Goal: Transaction & Acquisition: Purchase product/service

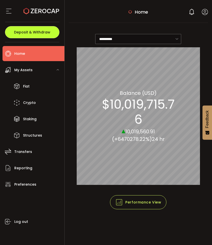
click at [43, 28] on button "Deposit & Withdraw" at bounding box center [32, 32] width 54 height 12
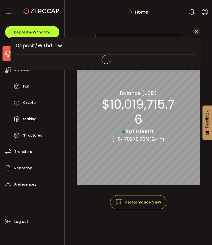
type input "**********"
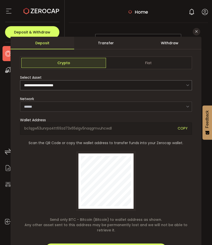
type input "*******"
click at [69, 73] on form "**********" at bounding box center [106, 163] width 172 height 213
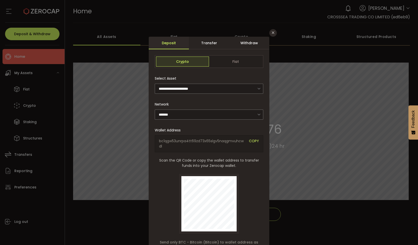
click at [212, 42] on div "Transfer" at bounding box center [209, 43] width 40 height 13
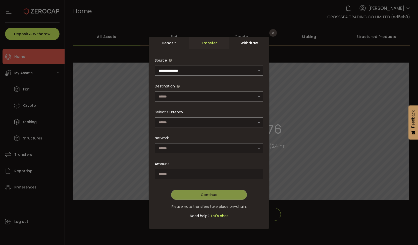
click at [212, 47] on div "Withdraw" at bounding box center [249, 43] width 40 height 13
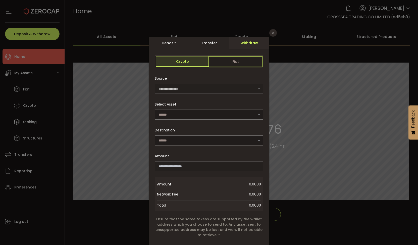
click at [212, 60] on span "Fiat" at bounding box center [235, 62] width 53 height 10
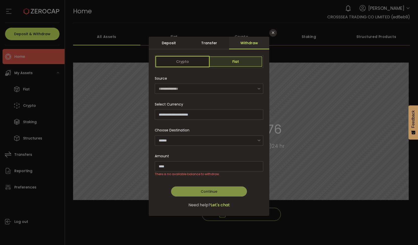
click at [203, 57] on span "Crypto" at bounding box center [182, 62] width 53 height 10
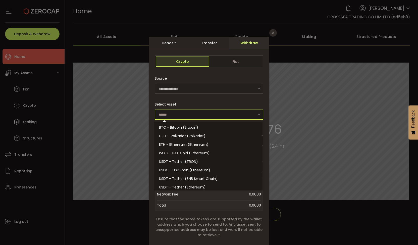
click at [212, 114] on input "dialog" at bounding box center [209, 115] width 108 height 10
click at [212, 108] on div "Select Asset" at bounding box center [209, 109] width 108 height 20
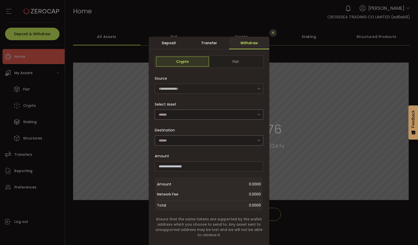
click at [212, 33] on icon "Close" at bounding box center [273, 33] width 4 height 4
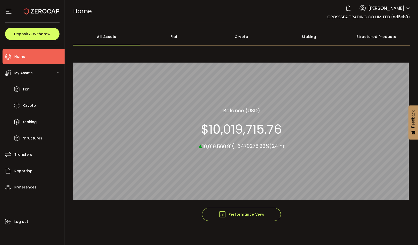
click at [38, 74] on div "My Assets" at bounding box center [34, 72] width 62 height 15
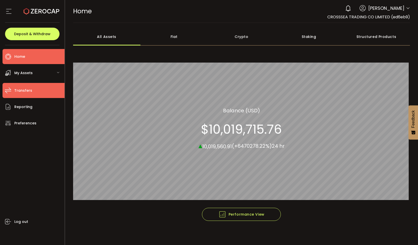
click at [33, 88] on li "Transfers" at bounding box center [34, 90] width 62 height 15
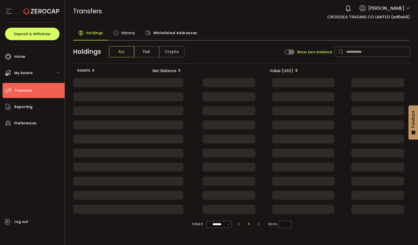
click at [129, 33] on span "History" at bounding box center [128, 33] width 14 height 10
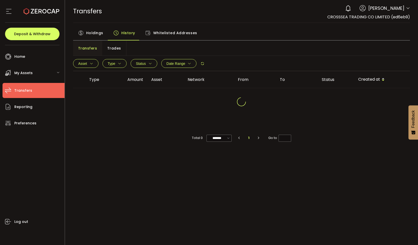
click at [112, 49] on span "Trades" at bounding box center [114, 48] width 14 height 10
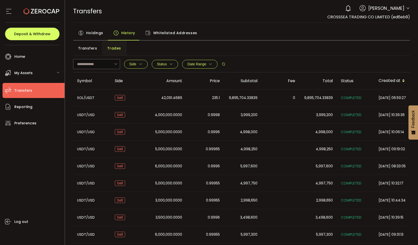
click at [173, 33] on span "Whitelisted Addresses" at bounding box center [175, 33] width 44 height 10
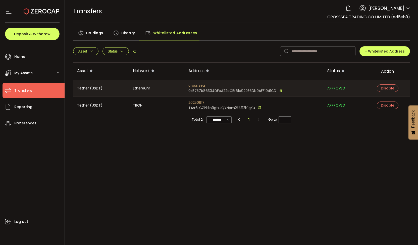
click at [123, 35] on span "History" at bounding box center [128, 33] width 14 height 10
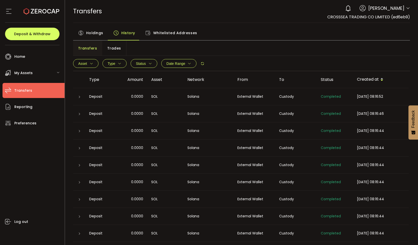
click at [114, 48] on span "Trades" at bounding box center [114, 48] width 14 height 10
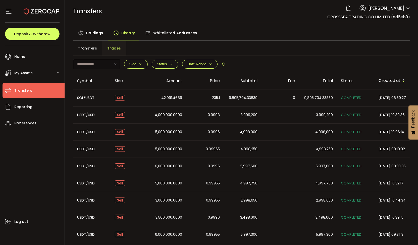
click at [212, 71] on div "SOL/USDT USDT/USD USDT_TRC20/USDT_ERC20 Side Buy Sell Clear Apply Status COMPLE…" at bounding box center [241, 64] width 337 height 16
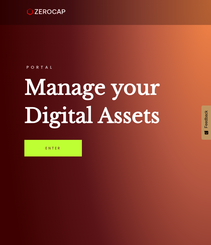
click at [70, 151] on link "Enter" at bounding box center [53, 148] width 58 height 17
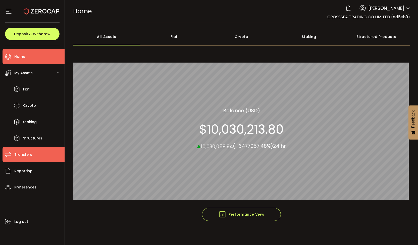
click at [27, 157] on span "Transfers" at bounding box center [23, 154] width 18 height 7
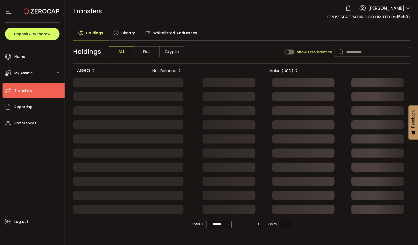
click at [128, 30] on span "History" at bounding box center [128, 33] width 14 height 10
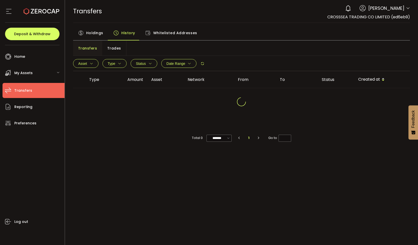
click at [111, 48] on span "Trades" at bounding box center [114, 48] width 14 height 10
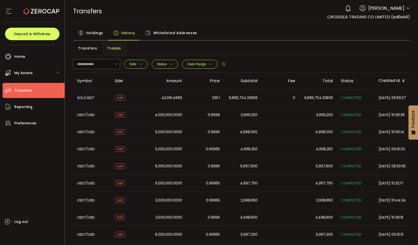
click at [95, 37] on span "Holdings" at bounding box center [94, 33] width 17 height 10
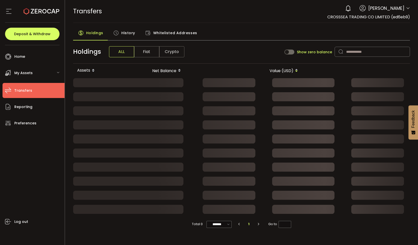
click at [119, 33] on div "History" at bounding box center [124, 34] width 32 height 13
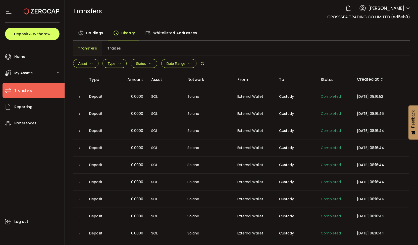
click at [107, 47] on span "Trades" at bounding box center [114, 48] width 14 height 10
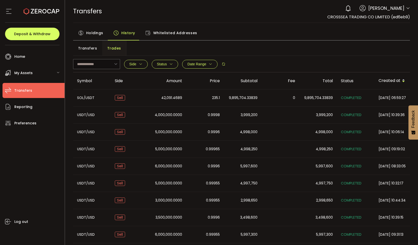
click at [212, 98] on span "9,895,704.33839" at bounding box center [243, 98] width 29 height 6
drag, startPoint x: 210, startPoint y: 99, endPoint x: 226, endPoint y: 100, distance: 15.9
click at [212, 100] on tr "SOL/USDT Sell 42,091.4689 235.1 9,895,704.33839 0 9,895,704.33839 COMPLETED 202…" at bounding box center [249, 97] width 352 height 17
click at [212, 105] on td "9,895,704.33839" at bounding box center [243, 97] width 38 height 17
drag, startPoint x: 253, startPoint y: 125, endPoint x: 255, endPoint y: 107, distance: 18.2
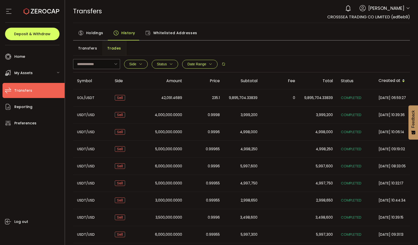
click at [212, 125] on td "4,998,000" at bounding box center [243, 132] width 38 height 17
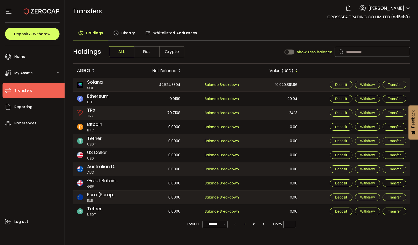
click at [280, 144] on div "0.00" at bounding box center [272, 141] width 58 height 14
click at [233, 87] on span "Balance Breakdown" at bounding box center [222, 85] width 34 height 6
click at [135, 36] on div "History" at bounding box center [124, 34] width 32 height 13
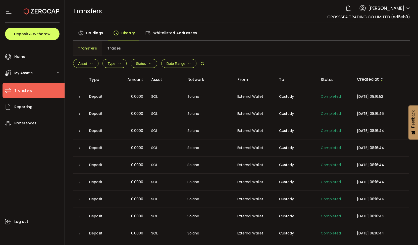
click at [109, 44] on span "Trades" at bounding box center [114, 48] width 14 height 10
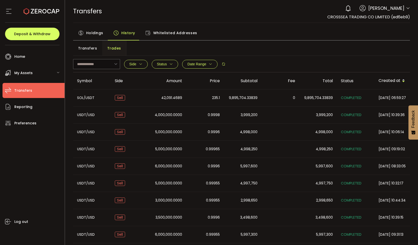
click at [95, 47] on span "Transfers" at bounding box center [87, 48] width 19 height 10
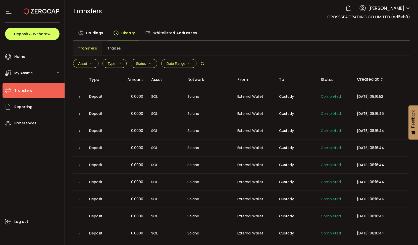
click at [116, 51] on span "Trades" at bounding box center [114, 48] width 14 height 10
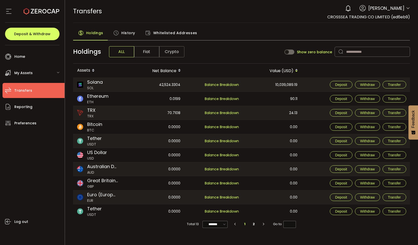
click at [168, 83] on div "42,524.3304" at bounding box center [155, 85] width 58 height 14
click at [263, 82] on div "10,039,089.19" at bounding box center [272, 85] width 58 height 14
click at [120, 32] on div "History" at bounding box center [124, 34] width 32 height 13
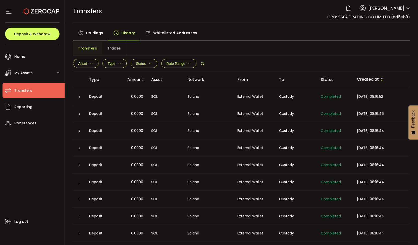
click at [113, 49] on span "Trades" at bounding box center [114, 48] width 14 height 10
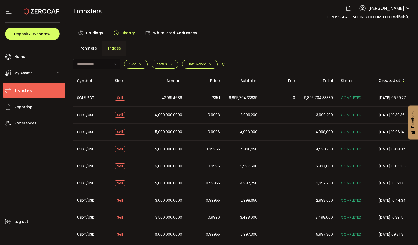
click at [95, 37] on span "Holdings" at bounding box center [94, 33] width 17 height 10
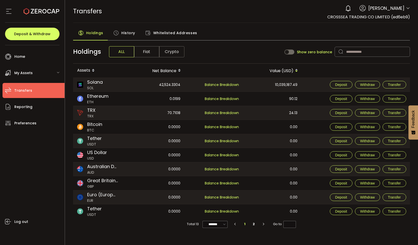
click at [116, 50] on span "ALL" at bounding box center [121, 51] width 25 height 11
click at [46, 59] on li "Home" at bounding box center [34, 56] width 62 height 15
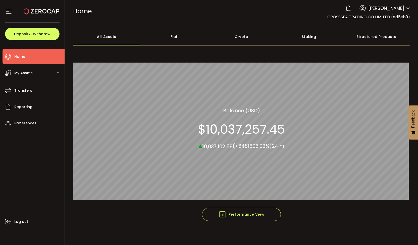
click at [248, 122] on section "$10,037,257.45" at bounding box center [241, 129] width 87 height 15
click at [161, 36] on div "Fiat" at bounding box center [173, 37] width 67 height 18
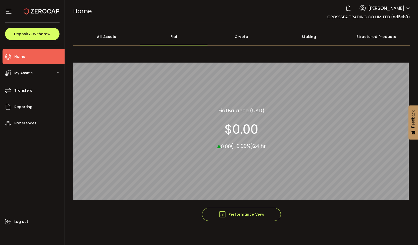
click at [43, 71] on div "My Assets" at bounding box center [34, 72] width 62 height 15
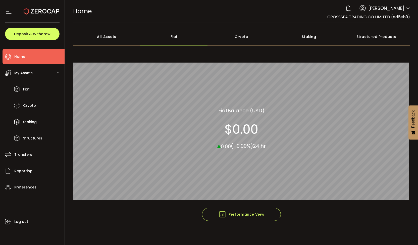
click at [237, 39] on div "Crypto" at bounding box center [241, 37] width 67 height 18
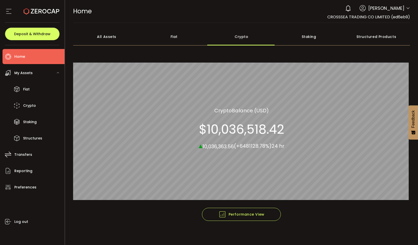
click at [32, 71] on span "My Assets" at bounding box center [23, 72] width 18 height 7
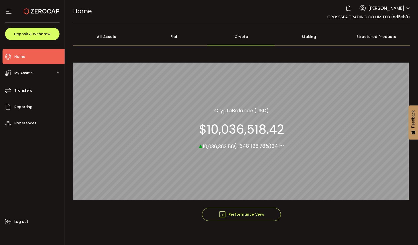
click at [44, 72] on div "My Assets" at bounding box center [34, 72] width 62 height 15
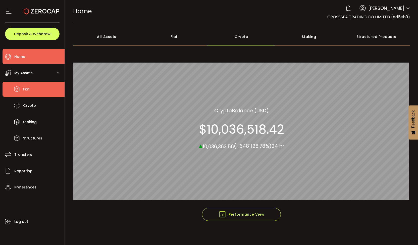
click at [40, 86] on li "Fiat" at bounding box center [34, 89] width 62 height 15
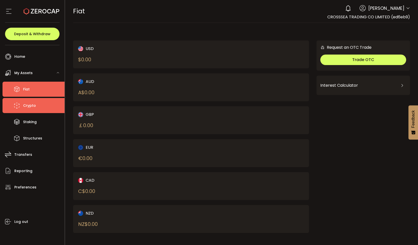
click at [20, 106] on icon at bounding box center [17, 106] width 8 height 8
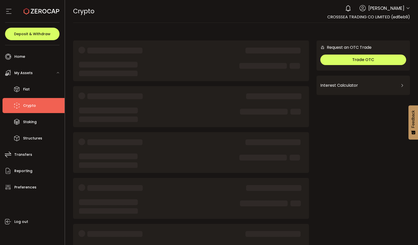
click at [23, 13] on div at bounding box center [32, 11] width 54 height 23
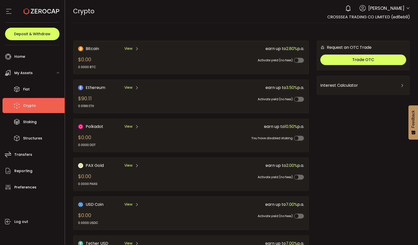
click at [43, 13] on icon at bounding box center [42, 11] width 36 height 36
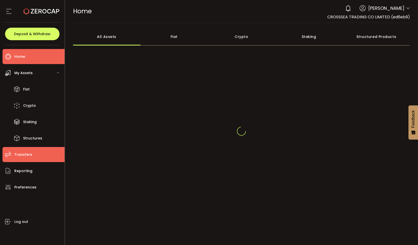
click at [23, 153] on span "Transfers" at bounding box center [23, 154] width 18 height 7
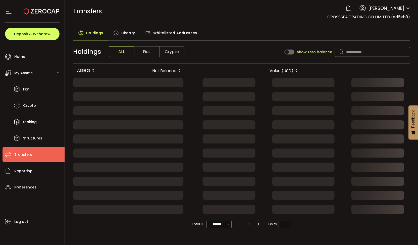
click at [129, 35] on span "History" at bounding box center [128, 33] width 14 height 10
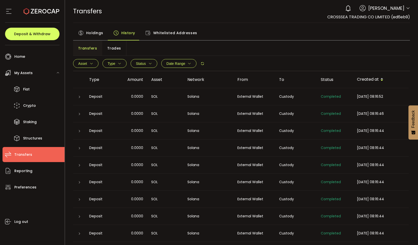
click at [108, 44] on span "Trades" at bounding box center [114, 48] width 14 height 10
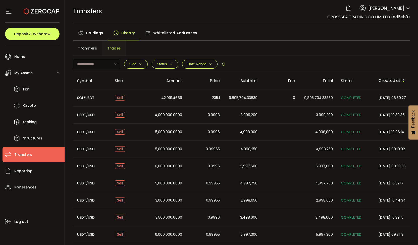
drag, startPoint x: 211, startPoint y: 94, endPoint x: 286, endPoint y: 105, distance: 75.2
click at [286, 105] on tr "SOL/USDT Sell 42,091.4689 235.1 9,895,704.33839 0 9,895,704.33839 COMPLETED 202…" at bounding box center [249, 97] width 352 height 17
click at [250, 97] on span "9,895,704.33839" at bounding box center [243, 98] width 29 height 6
click at [45, 11] on icon at bounding box center [42, 11] width 36 height 36
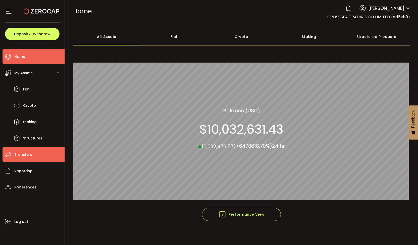
click at [37, 155] on li "Transfers" at bounding box center [34, 154] width 62 height 15
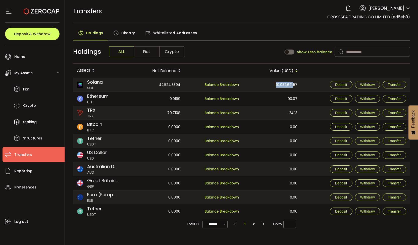
drag, startPoint x: 275, startPoint y: 87, endPoint x: 293, endPoint y: 87, distance: 18.1
click at [293, 87] on div "10,032,621.57" at bounding box center [272, 85] width 58 height 14
drag, startPoint x: 157, startPoint y: 87, endPoint x: 183, endPoint y: 86, distance: 26.6
click at [183, 86] on div "42,524.3304" at bounding box center [155, 85] width 58 height 14
click at [163, 85] on div "42,524.3304" at bounding box center [155, 85] width 58 height 14
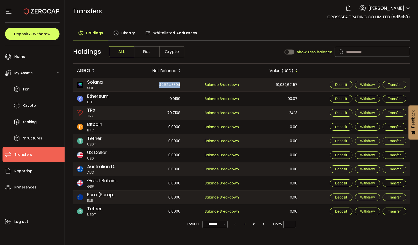
click at [163, 85] on div "42,524.3304" at bounding box center [155, 85] width 58 height 14
click at [291, 85] on div "10,032,621.57" at bounding box center [272, 85] width 58 height 14
click at [121, 31] on span "History" at bounding box center [128, 33] width 14 height 10
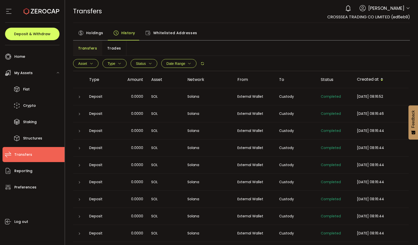
click at [118, 50] on span "Trades" at bounding box center [114, 48] width 14 height 10
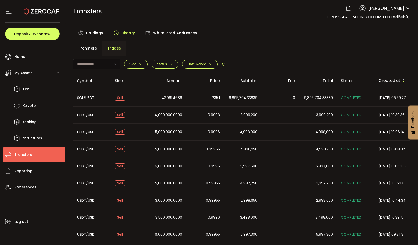
click at [176, 99] on span "42,091.4689" at bounding box center [171, 98] width 21 height 6
click at [203, 101] on td "235.1" at bounding box center [205, 97] width 38 height 17
drag, startPoint x: 161, startPoint y: 96, endPoint x: 184, endPoint y: 97, distance: 23.6
click at [184, 97] on div "42,091.4689" at bounding box center [167, 98] width 38 height 6
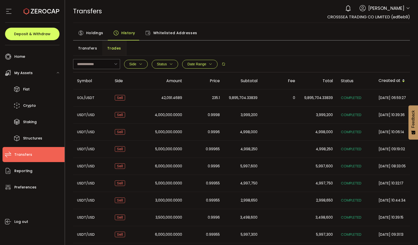
click at [292, 173] on td at bounding box center [280, 166] width 38 height 17
drag, startPoint x: 122, startPoint y: 29, endPoint x: 125, endPoint y: 26, distance: 4.4
click at [123, 29] on span "History" at bounding box center [128, 33] width 14 height 10
click at [125, 28] on span "History" at bounding box center [128, 33] width 14 height 10
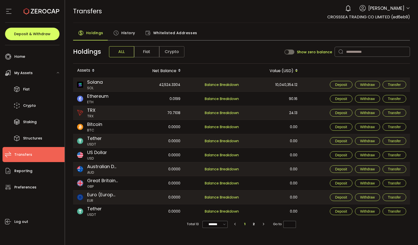
click at [129, 38] on div "History" at bounding box center [124, 34] width 32 height 13
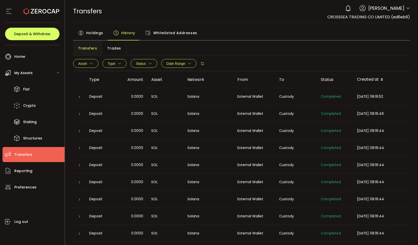
click at [114, 51] on span "Trades" at bounding box center [114, 48] width 14 height 10
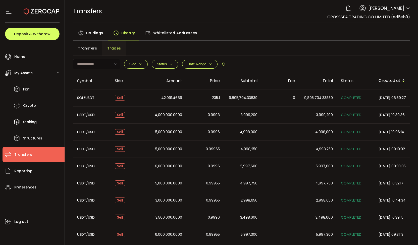
click at [255, 121] on td "3,999,200" at bounding box center [243, 114] width 38 height 17
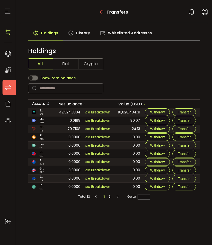
click at [79, 29] on span "History" at bounding box center [83, 33] width 14 height 10
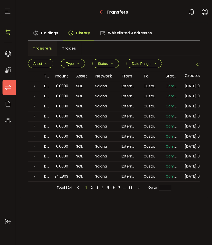
click at [67, 49] on span "Trades" at bounding box center [69, 48] width 14 height 10
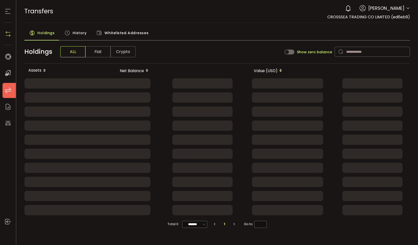
click at [84, 36] on span "History" at bounding box center [80, 33] width 14 height 10
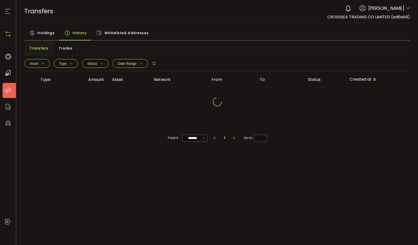
click at [67, 51] on span "Trades" at bounding box center [66, 48] width 14 height 10
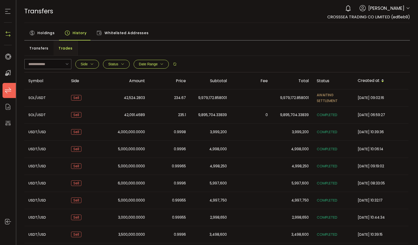
click at [125, 108] on td "42,091.4689" at bounding box center [128, 114] width 41 height 17
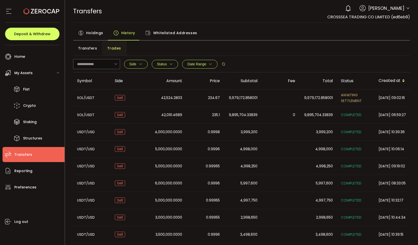
click at [34, 14] on icon at bounding box center [42, 11] width 36 height 36
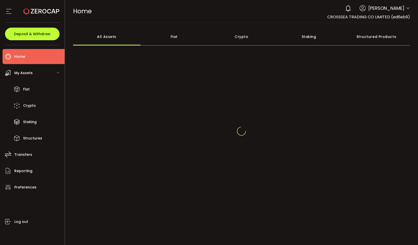
click at [26, 28] on button "Deposit & Withdraw" at bounding box center [32, 34] width 54 height 13
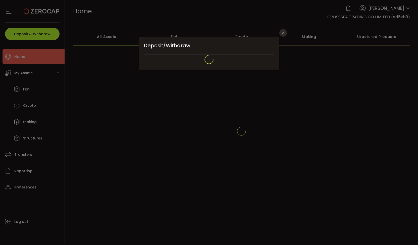
type input "**********"
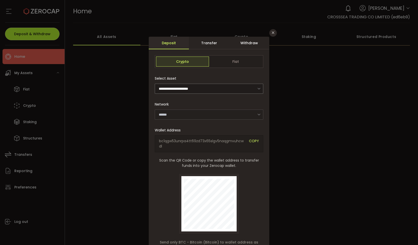
type input "*******"
click at [242, 41] on div "Withdraw" at bounding box center [249, 43] width 40 height 13
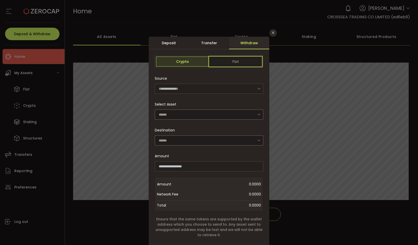
click at [229, 61] on span "Fiat" at bounding box center [235, 62] width 53 height 10
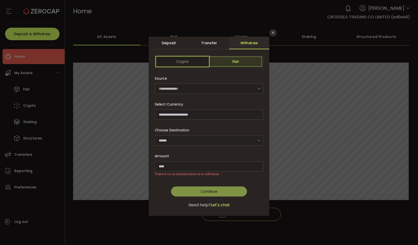
click at [189, 64] on span "Crypto" at bounding box center [182, 62] width 53 height 10
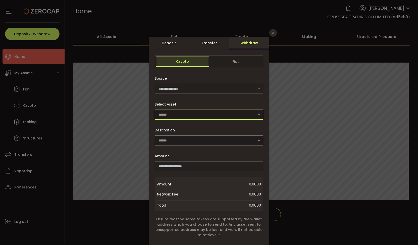
click at [206, 110] on input "dialog" at bounding box center [209, 115] width 108 height 10
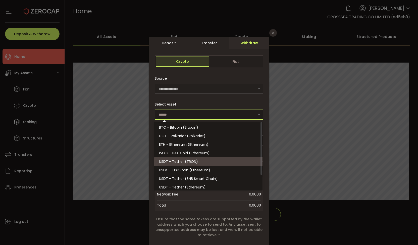
click at [206, 162] on li "USDT - Tether (TRON)" at bounding box center [209, 161] width 110 height 9
type input "**********"
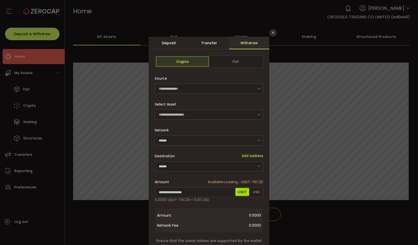
type input "****"
click at [231, 140] on input "dialog" at bounding box center [209, 140] width 108 height 10
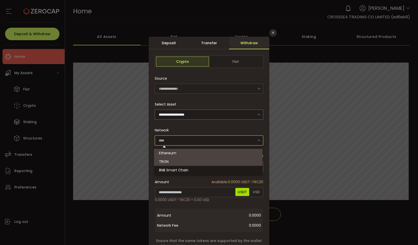
click at [219, 127] on div "Network" at bounding box center [209, 135] width 108 height 20
type input "****"
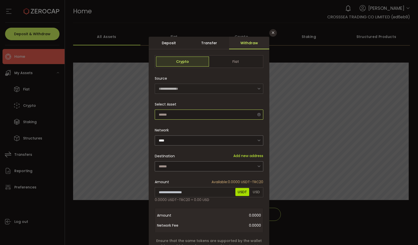
click at [217, 114] on input "dialog" at bounding box center [209, 115] width 108 height 10
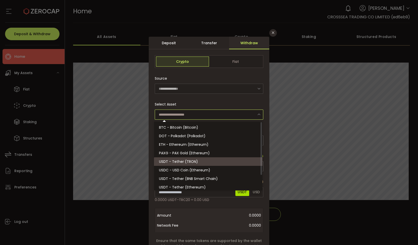
click at [237, 162] on li "USDT - Tether (TRON)" at bounding box center [209, 161] width 110 height 9
type input "**********"
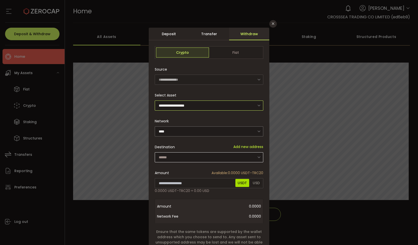
scroll to position [25, 0]
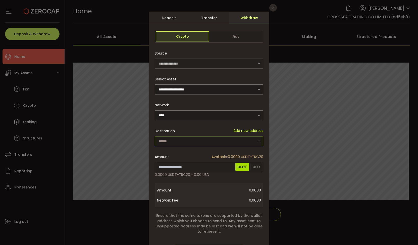
click at [223, 139] on input "dialog" at bounding box center [209, 141] width 108 height 10
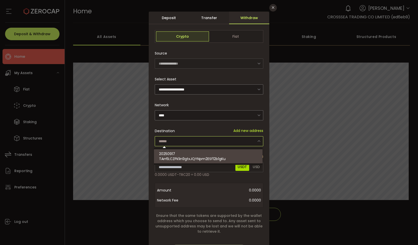
click at [220, 154] on div "20250917 TArr6LCZPk1in9gtxJQYNpm2ESf12b1gKu" at bounding box center [209, 156] width 100 height 14
type input "**********"
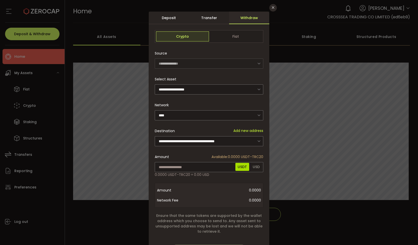
click at [227, 152] on div "Amount Available: 0.0000 USDT-TRC20 0.0000 USDT-TRC20 ≈ 0.00 USD New Net Equity…" at bounding box center [209, 165] width 108 height 26
click at [252, 165] on span "USD" at bounding box center [256, 167] width 12 height 8
click at [246, 166] on span "USDT" at bounding box center [242, 167] width 14 height 8
click at [260, 166] on span "USD" at bounding box center [256, 167] width 12 height 8
click at [212, 19] on div "Transfer" at bounding box center [209, 18] width 40 height 13
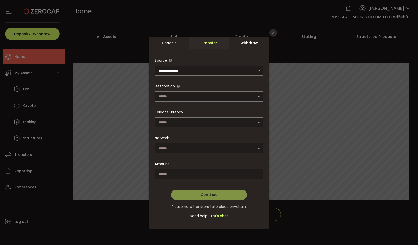
scroll to position [0, 0]
click at [243, 40] on div "Withdraw" at bounding box center [249, 43] width 40 height 13
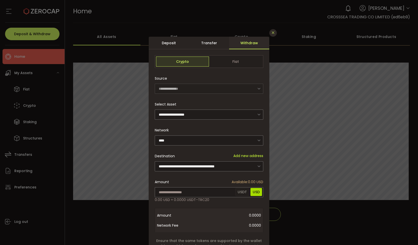
click at [272, 32] on icon "Close" at bounding box center [273, 33] width 4 height 4
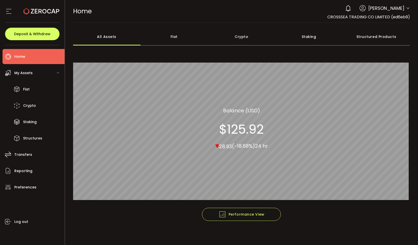
click at [263, 144] on span "24 hr" at bounding box center [261, 145] width 13 height 7
click at [45, 38] on button "Deposit & Withdraw" at bounding box center [32, 34] width 54 height 13
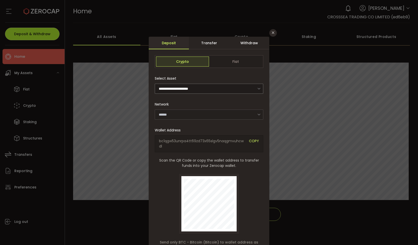
type input "*******"
click at [219, 45] on div "Transfer" at bounding box center [209, 43] width 40 height 13
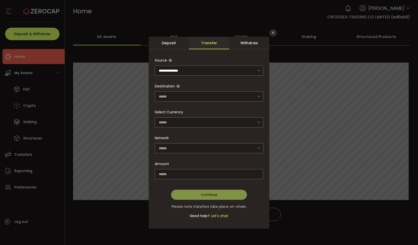
click at [237, 44] on div "Withdraw" at bounding box center [249, 43] width 40 height 13
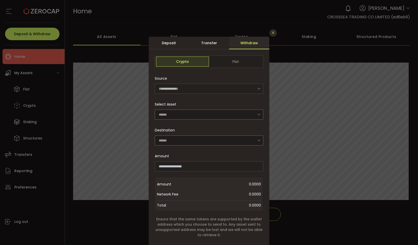
click at [274, 33] on icon "Close" at bounding box center [273, 33] width 4 height 4
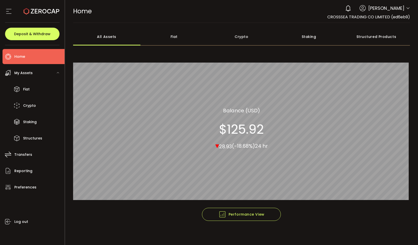
click at [255, 130] on section "$125.92" at bounding box center [241, 129] width 45 height 15
click at [263, 120] on div "All_Assets Balance (USD) $125.92 ▾ 28.93 (-18.68%) 24 hr" at bounding box center [241, 127] width 52 height 43
click at [253, 129] on section "$125.92" at bounding box center [241, 129] width 45 height 15
click at [282, 128] on div "Crypto 100.00% All_Assets Balance (USD) $125.92 ▾ 28.93 (-18.68%) 24 hr" at bounding box center [241, 128] width 337 height 159
click at [268, 130] on div "All_Assets Balance (USD) $125.92 ▾ 28.93 (-18.68%) 24 hr" at bounding box center [241, 127] width 52 height 43
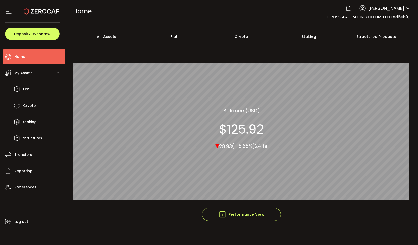
click at [47, 74] on div "My Assets" at bounding box center [34, 72] width 62 height 15
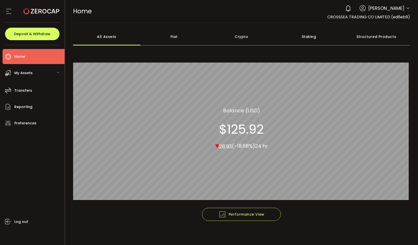
click at [39, 62] on li "Home" at bounding box center [34, 56] width 62 height 15
click at [50, 29] on button "Deposit & Withdraw" at bounding box center [32, 34] width 54 height 13
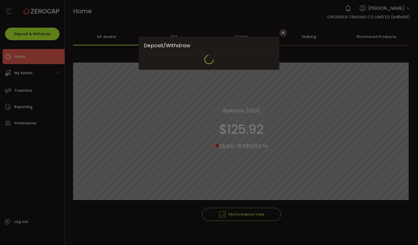
type input "**********"
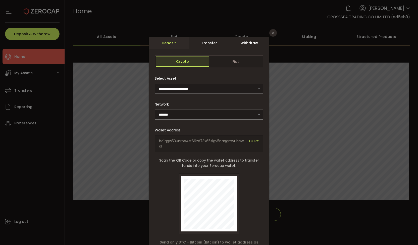
click at [213, 49] on div "Transfer" at bounding box center [209, 43] width 40 height 13
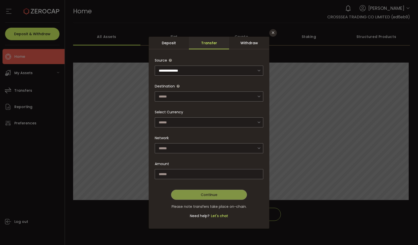
click at [254, 43] on div "Withdraw" at bounding box center [249, 43] width 40 height 13
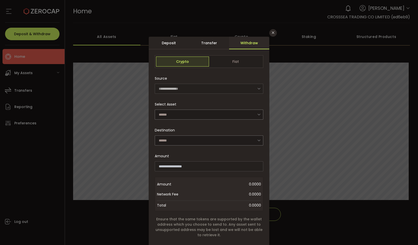
click at [270, 37] on div "**********" at bounding box center [209, 122] width 418 height 245
click at [271, 34] on icon "Close" at bounding box center [273, 33] width 4 height 4
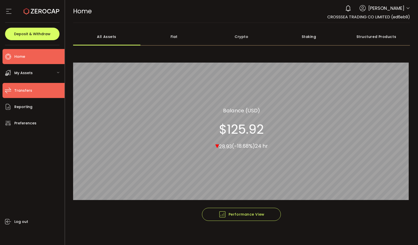
click at [27, 94] on li "Transfers" at bounding box center [34, 90] width 62 height 15
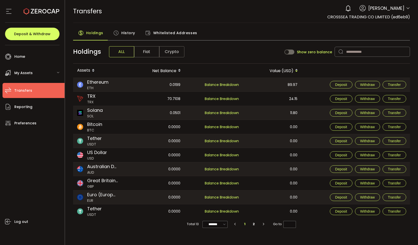
click at [125, 34] on span "History" at bounding box center [128, 33] width 14 height 10
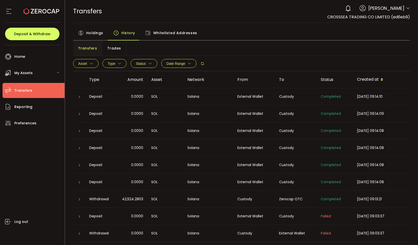
click at [112, 51] on span "Trades" at bounding box center [114, 48] width 14 height 10
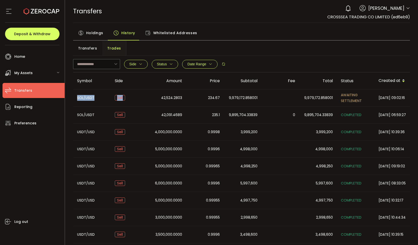
drag, startPoint x: 158, startPoint y: 100, endPoint x: 286, endPoint y: 89, distance: 129.1
click at [286, 89] on div "Symbol Side Amount Price Subtotal Fee Total Status Created at SOL/USDT Sell 42,…" at bounding box center [241, 166] width 337 height 188
click at [339, 93] on div "AWAITING SETTLEMENT" at bounding box center [356, 98] width 38 height 12
drag, startPoint x: 339, startPoint y: 93, endPoint x: 365, endPoint y: 101, distance: 28.3
click at [365, 101] on div "AWAITING SETTLEMENT" at bounding box center [356, 98] width 38 height 12
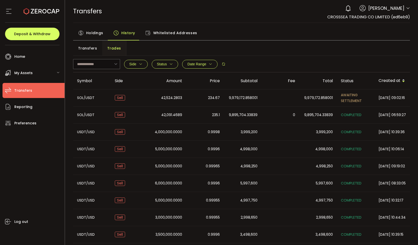
click at [316, 98] on span "9,979,172.858001" at bounding box center [318, 98] width 29 height 6
click at [315, 98] on span "9,979,172.858001" at bounding box center [318, 98] width 29 height 6
click at [94, 38] on div "Holdings" at bounding box center [90, 34] width 35 height 13
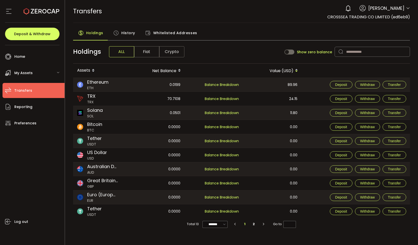
click at [124, 35] on span "History" at bounding box center [128, 33] width 14 height 10
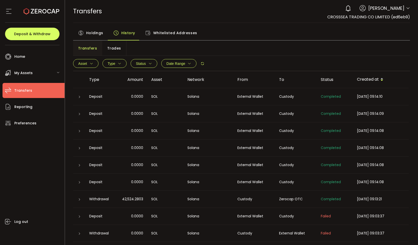
click at [123, 53] on div "Trades" at bounding box center [114, 48] width 24 height 15
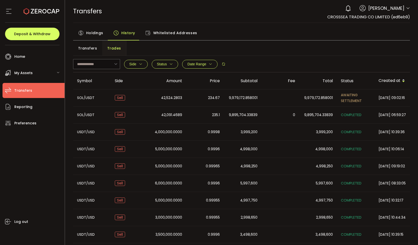
click at [166, 98] on span "42,524.2803" at bounding box center [171, 98] width 21 height 6
click at [49, 17] on icon at bounding box center [42, 11] width 36 height 36
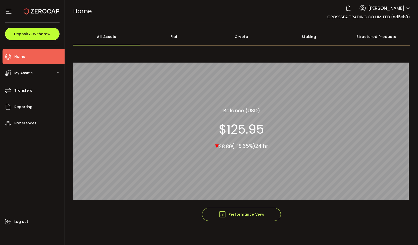
click at [49, 38] on button "Deposit & Withdraw" at bounding box center [32, 34] width 54 height 13
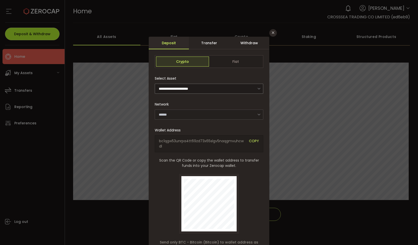
type input "*******"
click at [212, 47] on div "Transfer" at bounding box center [209, 43] width 40 height 13
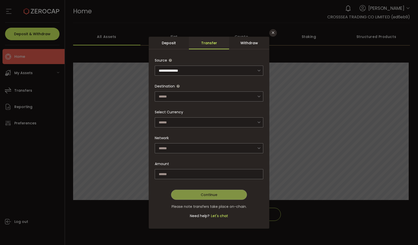
click at [241, 47] on div "Withdraw" at bounding box center [249, 43] width 40 height 13
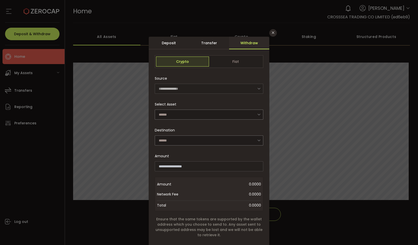
click at [234, 56] on div "Crypto Fiat" at bounding box center [209, 61] width 108 height 13
click at [235, 61] on span "Fiat" at bounding box center [235, 62] width 53 height 10
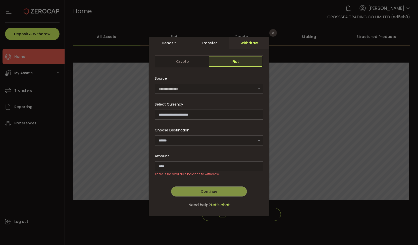
click at [209, 133] on div "Choose Destination Add other account Please select or add your bank account." at bounding box center [209, 135] width 108 height 20
click at [185, 55] on div "Crypto Fiat" at bounding box center [209, 61] width 108 height 13
click at [189, 62] on span "Crypto" at bounding box center [182, 62] width 53 height 10
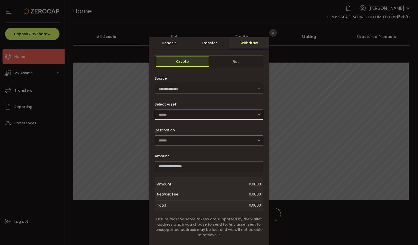
click at [212, 116] on input "dialog" at bounding box center [209, 115] width 108 height 10
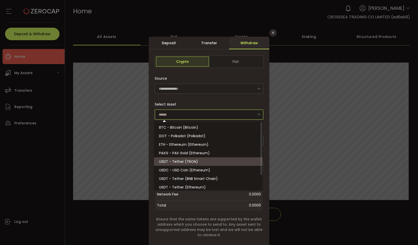
click at [206, 161] on li "USDT - Tether (TRON)" at bounding box center [209, 161] width 110 height 9
type input "**********"
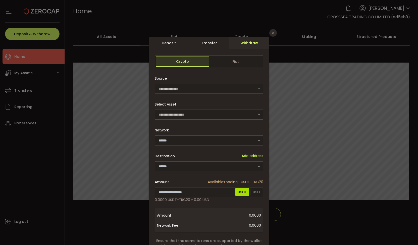
type input "****"
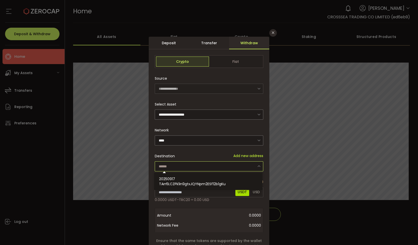
click at [218, 163] on input "dialog" at bounding box center [209, 166] width 108 height 10
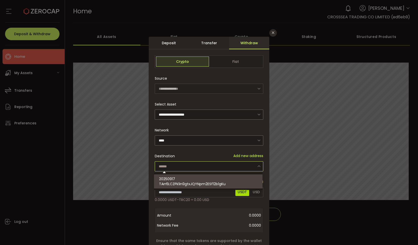
click at [221, 182] on span "TArr6LCZPk1in9gtxJQYNpm2ESf12b1gKu" at bounding box center [192, 183] width 67 height 5
type input "**********"
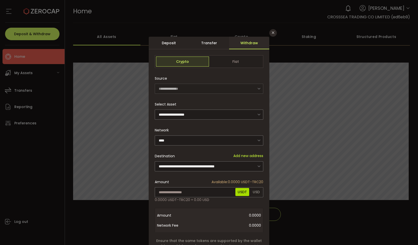
click at [204, 208] on div "Destination 20250917: TArr6LCZPk1in9gtxJQYNpm2ESf12b1gKu Asset Tether USD (USDT…" at bounding box center [209, 220] width 108 height 25
click at [305, 83] on div "**********" at bounding box center [209, 122] width 418 height 245
click at [271, 35] on button "Close" at bounding box center [273, 33] width 8 height 8
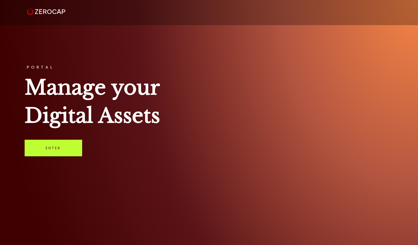
click at [75, 148] on link "Enter" at bounding box center [54, 148] width 58 height 17
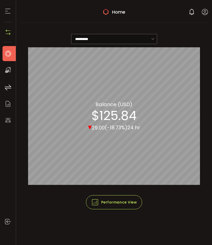
click at [117, 123] on section "▾ 29.00 (-18.73%) 24 hr" at bounding box center [114, 127] width 52 height 8
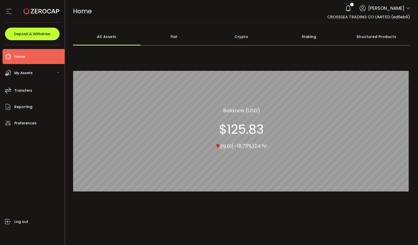
click at [35, 28] on button "Deposit & Withdraw" at bounding box center [32, 34] width 54 height 13
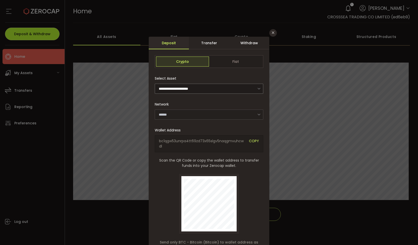
type input "**********"
type input "*******"
click at [219, 43] on div "Transfer" at bounding box center [209, 43] width 40 height 13
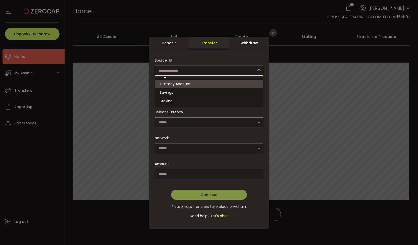
click at [229, 68] on input "dialog" at bounding box center [209, 71] width 108 height 10
click at [228, 67] on input "dialog" at bounding box center [209, 71] width 108 height 10
type input "**********"
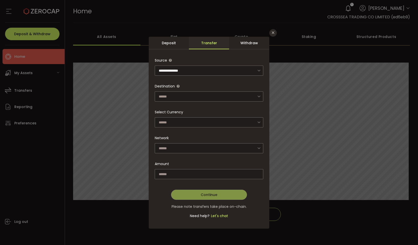
click at [244, 45] on div "Withdraw" at bounding box center [249, 43] width 40 height 13
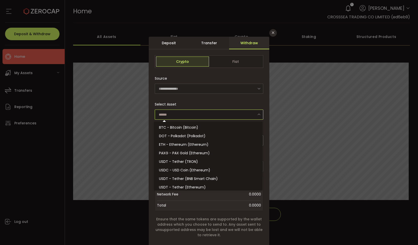
click at [208, 110] on input "dialog" at bounding box center [209, 115] width 108 height 10
click at [223, 164] on li "USDT - Tether (TRON)" at bounding box center [209, 161] width 110 height 9
type input "**********"
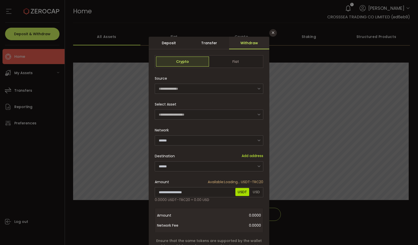
type input "****"
click at [237, 165] on input "dialog" at bounding box center [209, 166] width 108 height 10
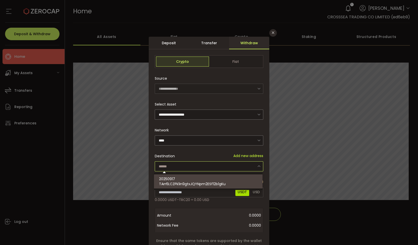
click at [228, 178] on div "20250917 TArr6LCZPk1in9gtxJQYNpm2ESf12b1gKu" at bounding box center [209, 181] width 100 height 14
type input "**********"
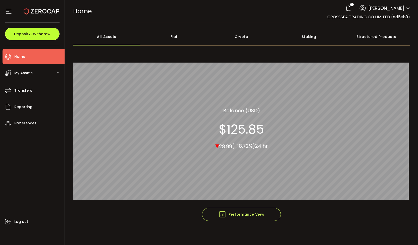
click at [32, 33] on span "Deposit & Withdraw" at bounding box center [32, 34] width 36 height 4
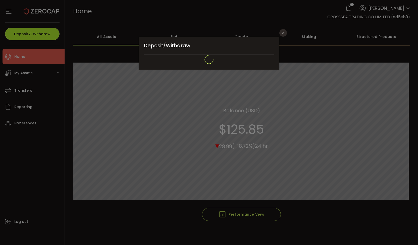
type input "**********"
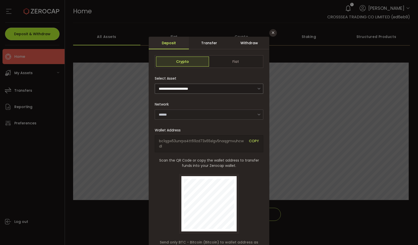
type input "**********"
type input "*******"
click at [221, 46] on div "Transfer" at bounding box center [209, 43] width 40 height 13
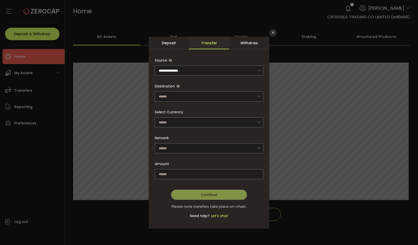
click at [239, 45] on div "Withdraw" at bounding box center [249, 43] width 40 height 13
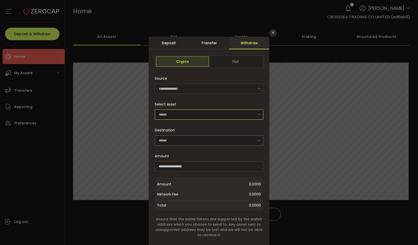
click at [229, 110] on input "dialog" at bounding box center [209, 115] width 108 height 10
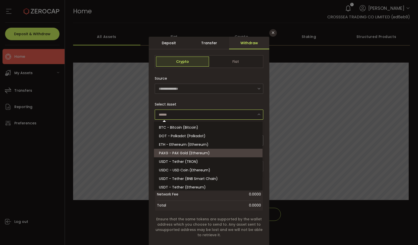
click at [318, 139] on div "**********" at bounding box center [209, 122] width 418 height 245
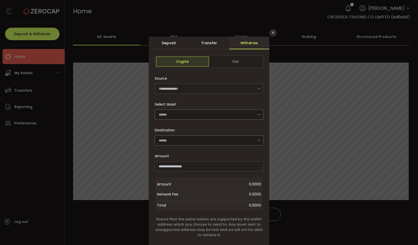
click at [414, 11] on div "**********" at bounding box center [209, 122] width 418 height 245
click at [196, 116] on input "dialog" at bounding box center [209, 115] width 108 height 10
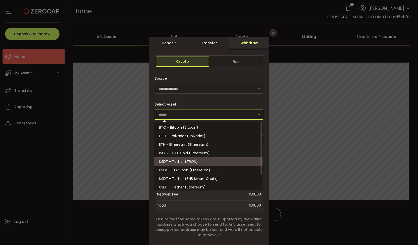
click at [204, 162] on li "USDT - Tether (TRON)" at bounding box center [209, 161] width 110 height 9
type input "**********"
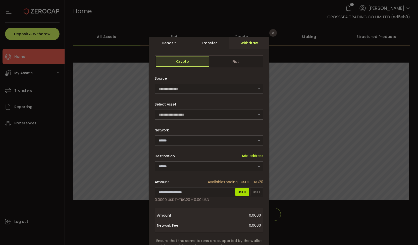
type input "****"
click at [239, 139] on input "dialog" at bounding box center [209, 140] width 108 height 10
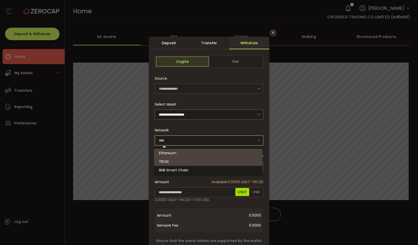
click at [228, 125] on div "Network" at bounding box center [209, 135] width 108 height 20
type input "****"
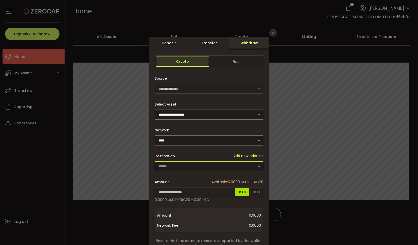
click at [204, 166] on input "dialog" at bounding box center [209, 166] width 108 height 10
click at [201, 184] on span "TArr6LCZPk1in9gtxJQYNpm2ESf12b1gKu" at bounding box center [192, 183] width 67 height 5
type input "**********"
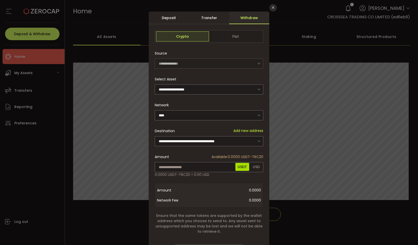
click at [212, 17] on div "Transfer" at bounding box center [209, 18] width 40 height 13
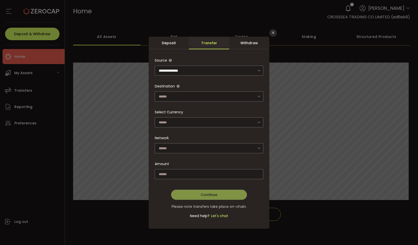
click at [249, 44] on div "Withdraw" at bounding box center [249, 43] width 40 height 13
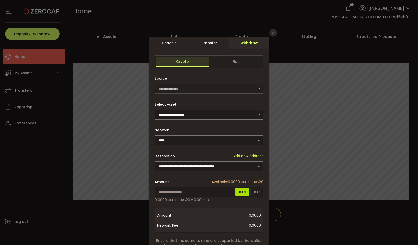
click at [322, 78] on div "**********" at bounding box center [209, 122] width 418 height 245
click at [272, 30] on button "Close" at bounding box center [273, 33] width 8 height 8
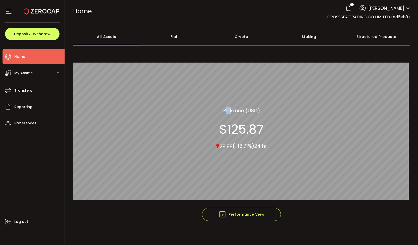
click at [279, 148] on div "All_Assets Balance (USD) $125.87 ▾ 28.98 (-18.71%) 24 hr" at bounding box center [241, 128] width 337 height 159
click at [252, 130] on section "$125.87" at bounding box center [241, 129] width 44 height 15
click at [282, 130] on div "All_Assets Balance (USD) $125.87 ▾ 28.98 (-18.71%) 24 hr" at bounding box center [241, 128] width 337 height 159
click at [261, 132] on section "$125.87" at bounding box center [241, 129] width 44 height 15
click at [251, 132] on section "$125.87" at bounding box center [241, 129] width 44 height 15
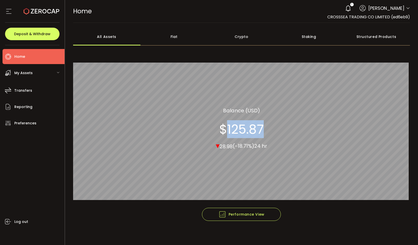
click at [251, 132] on section "$125.87" at bounding box center [241, 129] width 44 height 15
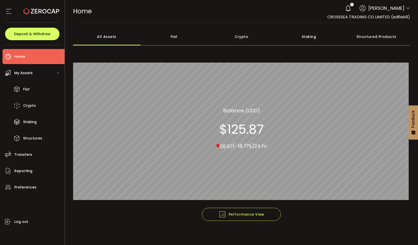
click at [37, 19] on icon at bounding box center [42, 11] width 36 height 36
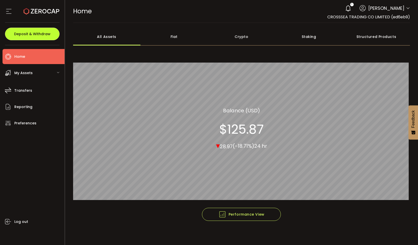
click at [34, 31] on button "Deposit & Withdraw" at bounding box center [32, 34] width 54 height 13
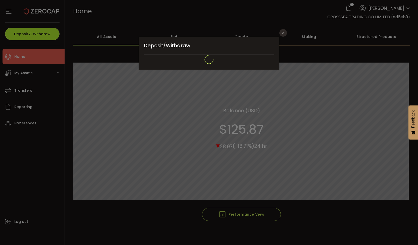
type input "**********"
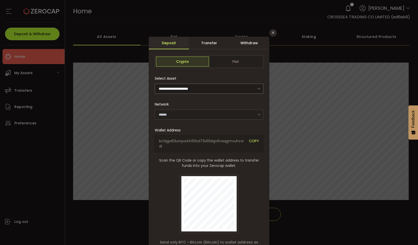
type input "*******"
click at [253, 39] on div "Withdraw" at bounding box center [249, 43] width 40 height 13
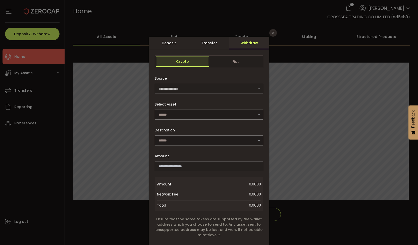
click at [234, 120] on div "**********" at bounding box center [209, 168] width 108 height 191
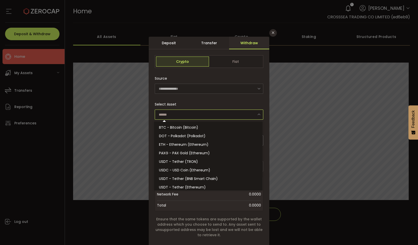
click at [235, 115] on input "dialog" at bounding box center [209, 115] width 108 height 10
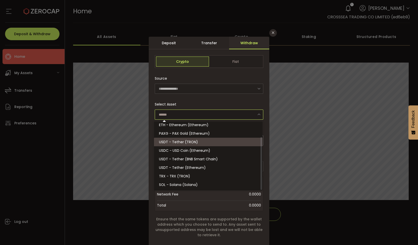
click at [214, 145] on li "USDT - Tether (TRON)" at bounding box center [209, 142] width 110 height 9
type input "**********"
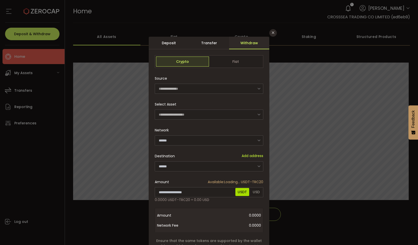
type input "****"
click at [233, 141] on input "dialog" at bounding box center [209, 140] width 108 height 10
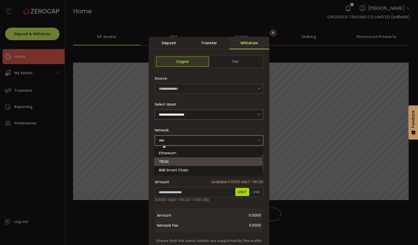
click at [221, 158] on li "TRON" at bounding box center [209, 161] width 110 height 9
type input "****"
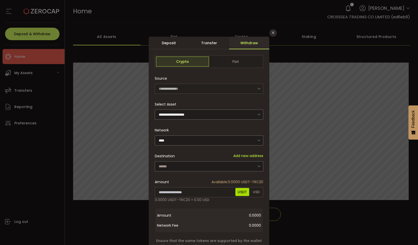
click at [221, 159] on div "Destination Add new address" at bounding box center [209, 156] width 108 height 10
drag, startPoint x: 222, startPoint y: 165, endPoint x: 221, endPoint y: 169, distance: 4.0
click at [222, 166] on input "dialog" at bounding box center [209, 166] width 108 height 10
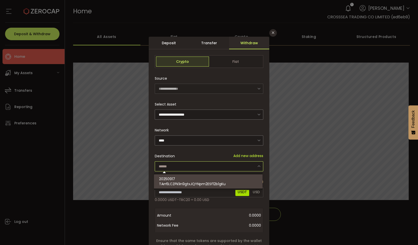
click at [211, 181] on span "TArr6LCZPk1in9gtxJQYNpm2ESf12b1gKu" at bounding box center [192, 183] width 67 height 5
type input "**********"
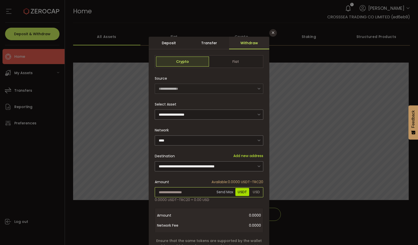
click at [193, 190] on input "dialog" at bounding box center [209, 192] width 108 height 10
type input "*"
drag, startPoint x: 226, startPoint y: 192, endPoint x: 220, endPoint y: 196, distance: 7.4
click at [225, 193] on span "Send Max" at bounding box center [225, 192] width 18 height 10
click at [221, 194] on span "Send Max" at bounding box center [225, 192] width 18 height 10
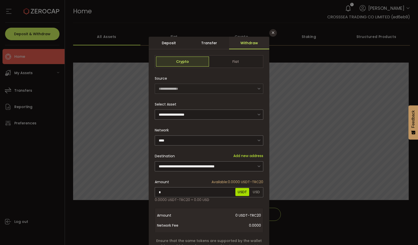
click at [211, 108] on div "**********" at bounding box center [209, 109] width 108 height 20
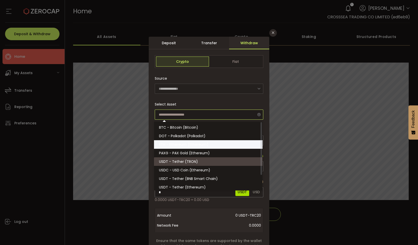
drag, startPoint x: 210, startPoint y: 113, endPoint x: 203, endPoint y: 144, distance: 32.1
click at [210, 113] on input "dialog" at bounding box center [209, 115] width 108 height 10
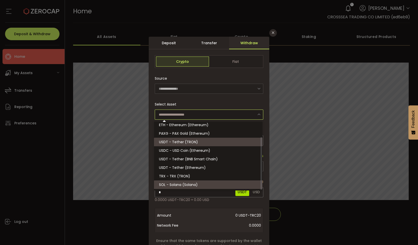
click at [195, 186] on span "SOL - Solana (Solana)" at bounding box center [178, 184] width 39 height 5
type input "**********"
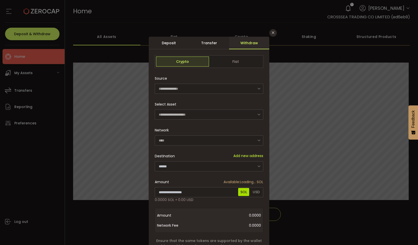
type input "******"
click at [235, 141] on input "dialog" at bounding box center [209, 140] width 108 height 10
click at [226, 136] on input "dialog" at bounding box center [209, 140] width 108 height 10
type input "******"
click at [228, 166] on input "dialog" at bounding box center [209, 166] width 108 height 10
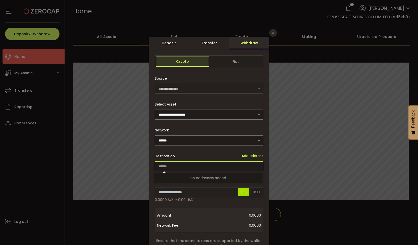
click at [219, 156] on div "Destination Add address" at bounding box center [209, 156] width 108 height 10
click at [229, 58] on span "Fiat" at bounding box center [235, 62] width 53 height 10
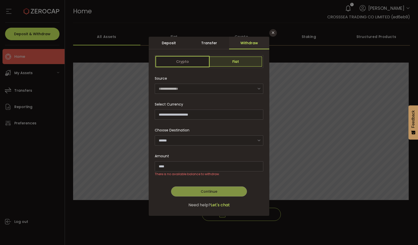
click at [197, 57] on span "Crypto" at bounding box center [182, 62] width 53 height 10
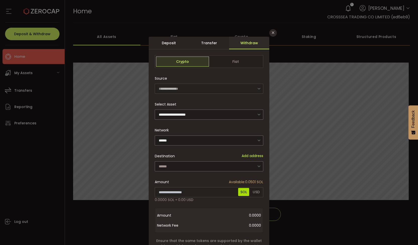
click at [213, 42] on div "Transfer" at bounding box center [209, 43] width 40 height 13
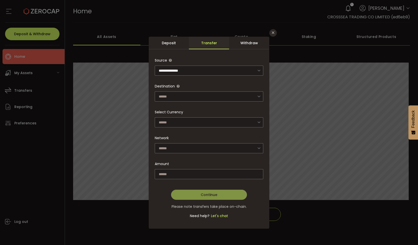
click at [240, 44] on div "Withdraw" at bounding box center [249, 43] width 40 height 13
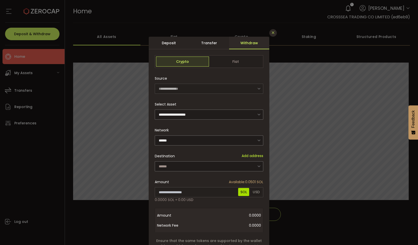
click at [271, 31] on icon "Close" at bounding box center [273, 33] width 4 height 4
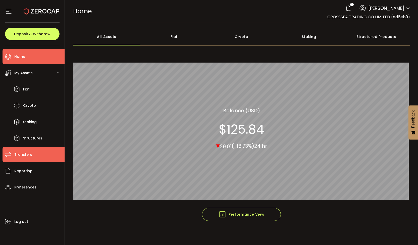
click at [20, 154] on span "Transfers" at bounding box center [23, 154] width 18 height 7
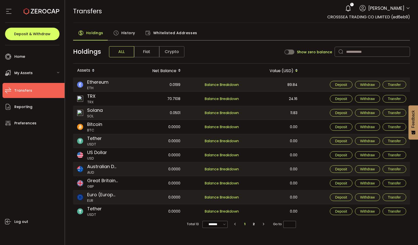
click at [171, 30] on span "Whitelisted Addresses" at bounding box center [175, 33] width 44 height 10
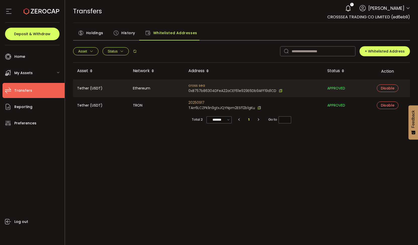
click at [212, 92] on span "0xB757b86304DFeA22aCEf61e929E6Db9AFF19d1CD" at bounding box center [232, 90] width 88 height 5
click at [133, 32] on span "History" at bounding box center [128, 33] width 14 height 10
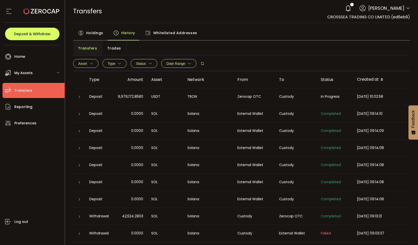
click at [110, 51] on span "Trades" at bounding box center [114, 48] width 14 height 10
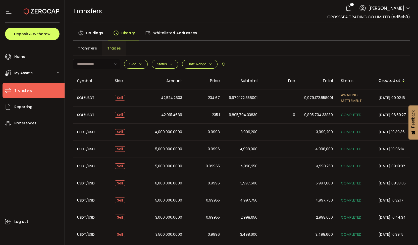
click at [232, 99] on span "9,979,172.858001" at bounding box center [243, 98] width 29 height 6
drag, startPoint x: 228, startPoint y: 97, endPoint x: 351, endPoint y: 104, distance: 123.5
click at [351, 104] on tr "SOL/USDT Sell 42,524.2803 234.67 9,979,172.858001 9,979,172.858001 AWAITING SET…" at bounding box center [249, 97] width 352 height 17
click at [354, 103] on span "AWAITING SETTLEMENT" at bounding box center [351, 97] width 21 height 11
click at [371, 101] on div "AWAITING SETTLEMENT" at bounding box center [356, 98] width 38 height 12
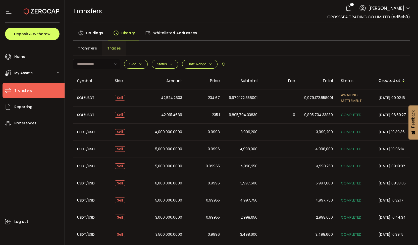
click at [324, 101] on td "9,979,172.858001" at bounding box center [318, 97] width 38 height 17
drag, startPoint x: 303, startPoint y: 99, endPoint x: 319, endPoint y: 101, distance: 16.9
click at [319, 101] on td "9,979,172.858001" at bounding box center [318, 97] width 38 height 17
drag, startPoint x: 184, startPoint y: 116, endPoint x: 153, endPoint y: 112, distance: 31.2
click at [153, 112] on div "42,091.4689" at bounding box center [167, 115] width 38 height 6
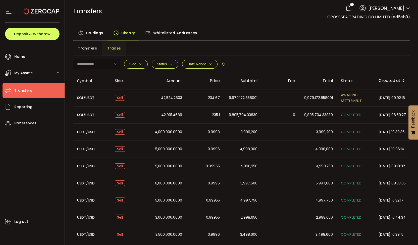
drag, startPoint x: 206, startPoint y: 118, endPoint x: 222, endPoint y: 117, distance: 16.3
click at [222, 117] on td "235.1" at bounding box center [205, 114] width 38 height 17
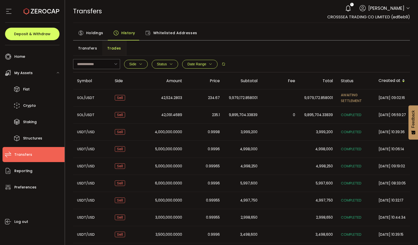
click at [35, 18] on icon at bounding box center [42, 11] width 36 height 36
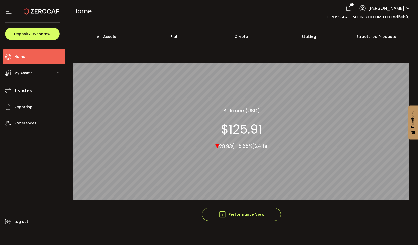
click at [46, 18] on icon at bounding box center [42, 11] width 36 height 36
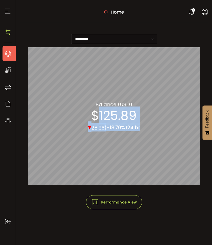
drag, startPoint x: 107, startPoint y: 113, endPoint x: 155, endPoint y: 112, distance: 48.0
click at [155, 112] on div "All_Assets Balance (USD) $125.89 ▾ 28.96 (-18.70%) 24 hr" at bounding box center [114, 115] width 112 height 31
click at [141, 122] on div "All_Assets Balance (USD) $125.89 ▾ 28.96 (-18.70%) 24 hr" at bounding box center [114, 115] width 112 height 31
click at [92, 126] on span "28.96" at bounding box center [98, 127] width 13 height 7
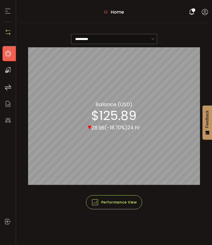
click at [7, 32] on img at bounding box center [8, 32] width 8 height 8
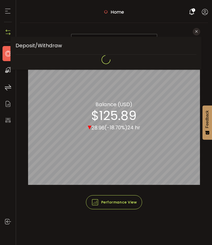
type input "**********"
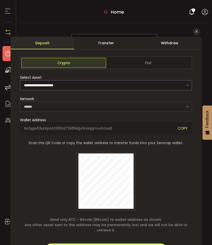
type input "*******"
click at [193, 29] on button "Close" at bounding box center [197, 32] width 8 height 8
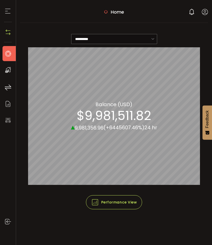
click at [7, 11] on icon at bounding box center [8, 11] width 8 height 8
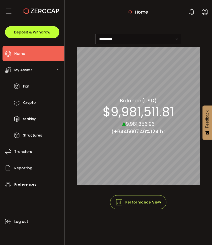
click at [22, 29] on button "Deposit & Withdraw" at bounding box center [32, 32] width 54 height 12
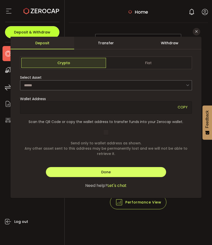
type input "**********"
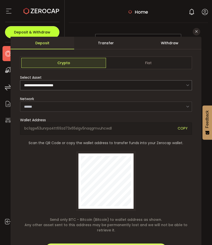
type input "*******"
drag, startPoint x: 157, startPoint y: 41, endPoint x: 181, endPoint y: 52, distance: 26.6
click at [181, 52] on div "**********" at bounding box center [106, 155] width 191 height 237
click at [173, 43] on div "Withdraw" at bounding box center [170, 43] width 64 height 13
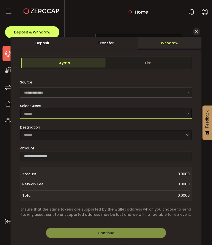
click at [72, 113] on input "dialog" at bounding box center [106, 113] width 172 height 10
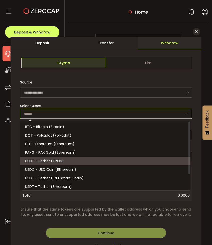
click at [56, 164] on li "USDT - Tether (TRON)" at bounding box center [106, 160] width 172 height 9
type input "**********"
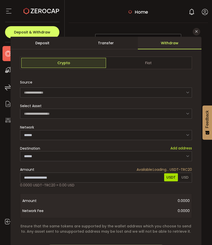
type input "****"
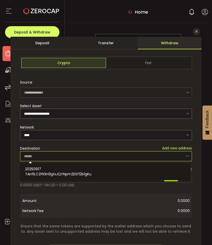
click at [58, 155] on input "dialog" at bounding box center [106, 156] width 172 height 10
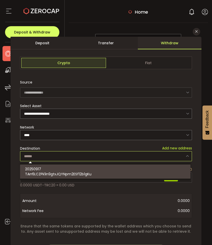
click at [62, 172] on span "TArr6LCZPk1in9gtxJQYNpm2ESf12b1gKu" at bounding box center [58, 173] width 67 height 5
type input "**********"
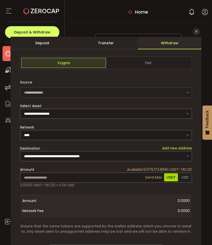
type input "**********"
click at [152, 174] on div "**********" at bounding box center [106, 156] width 191 height 239
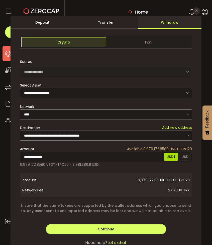
scroll to position [41, 0]
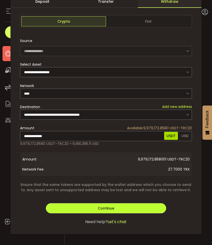
click at [106, 207] on span "Continue" at bounding box center [106, 207] width 17 height 5
click at [74, 207] on button "Verify" at bounding box center [106, 208] width 121 height 10
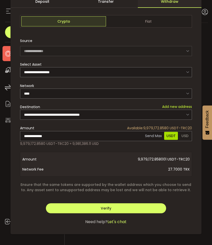
scroll to position [0, 0]
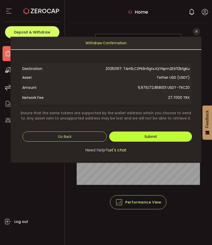
click at [129, 140] on button "Submit" at bounding box center [151, 136] width 83 height 10
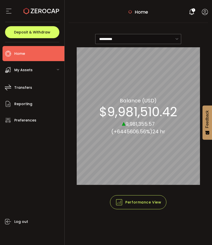
click at [43, 18] on icon at bounding box center [42, 11] width 36 height 36
